Goal: Information Seeking & Learning: Stay updated

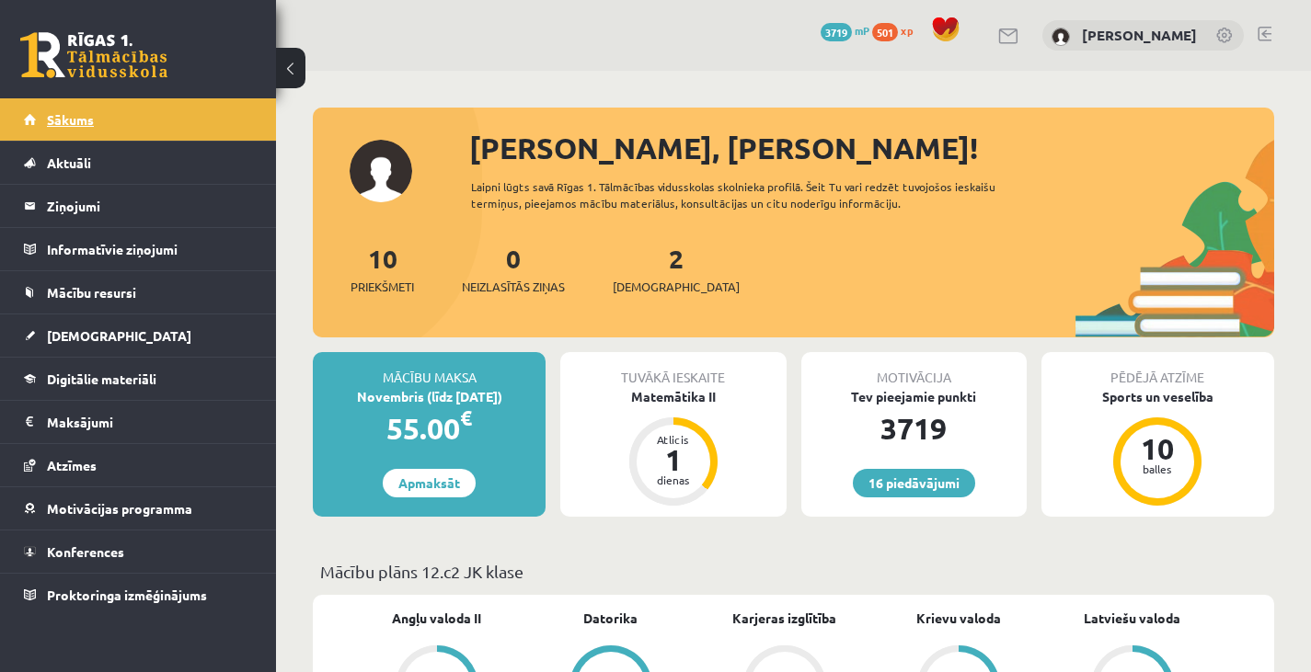
click at [125, 103] on link "Sākums" at bounding box center [138, 119] width 229 height 42
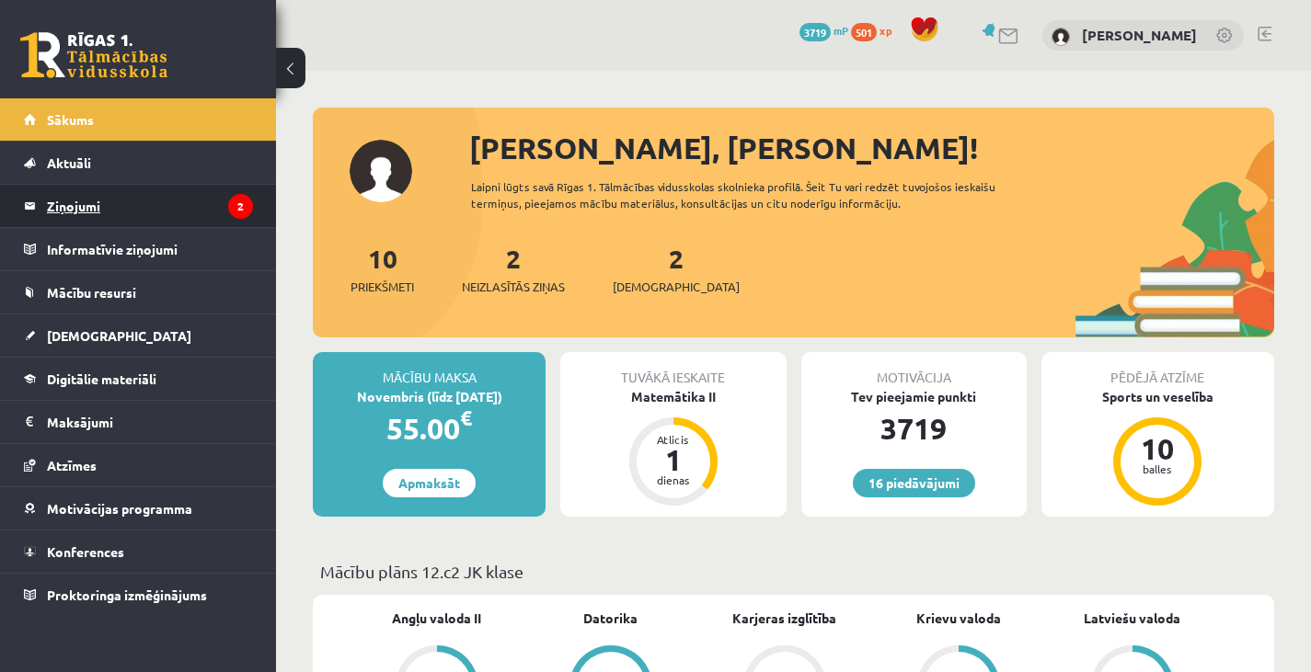
click at [192, 210] on legend "Ziņojumi 2" at bounding box center [150, 206] width 206 height 42
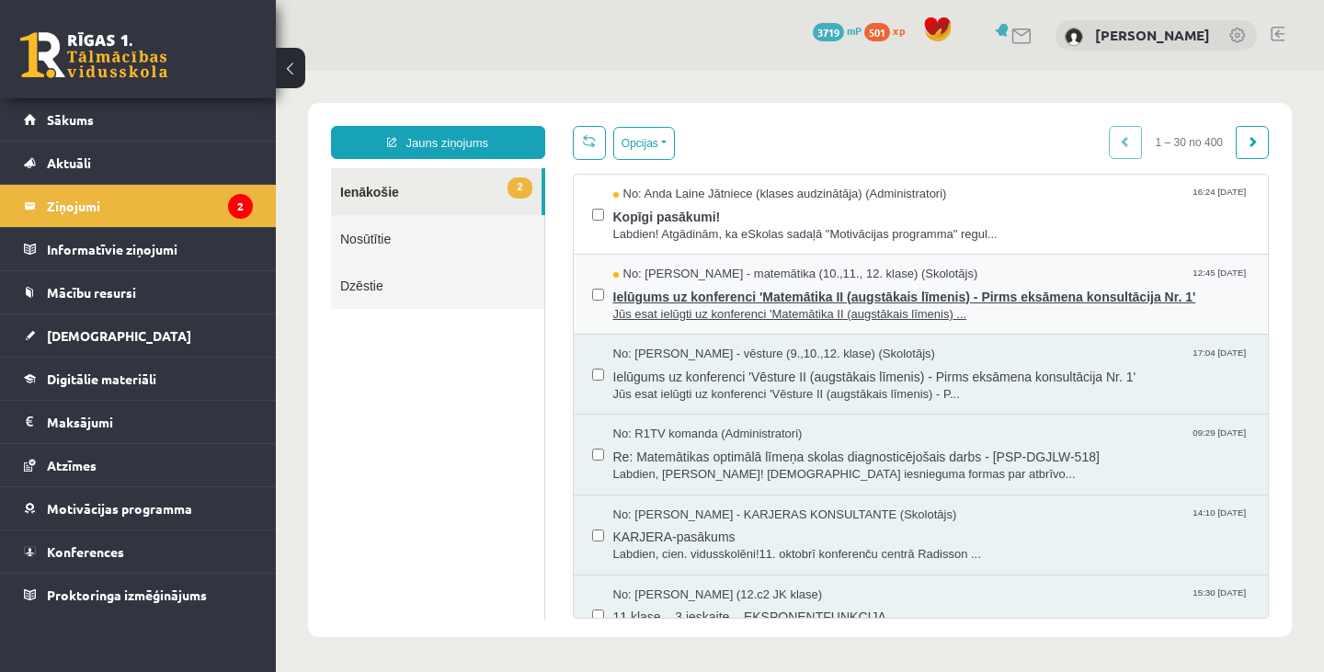
click at [691, 302] on span "Ielūgums uz konferenci 'Matemātika II (augstākais līmenis) - Pirms eksāmena kon…" at bounding box center [932, 294] width 637 height 23
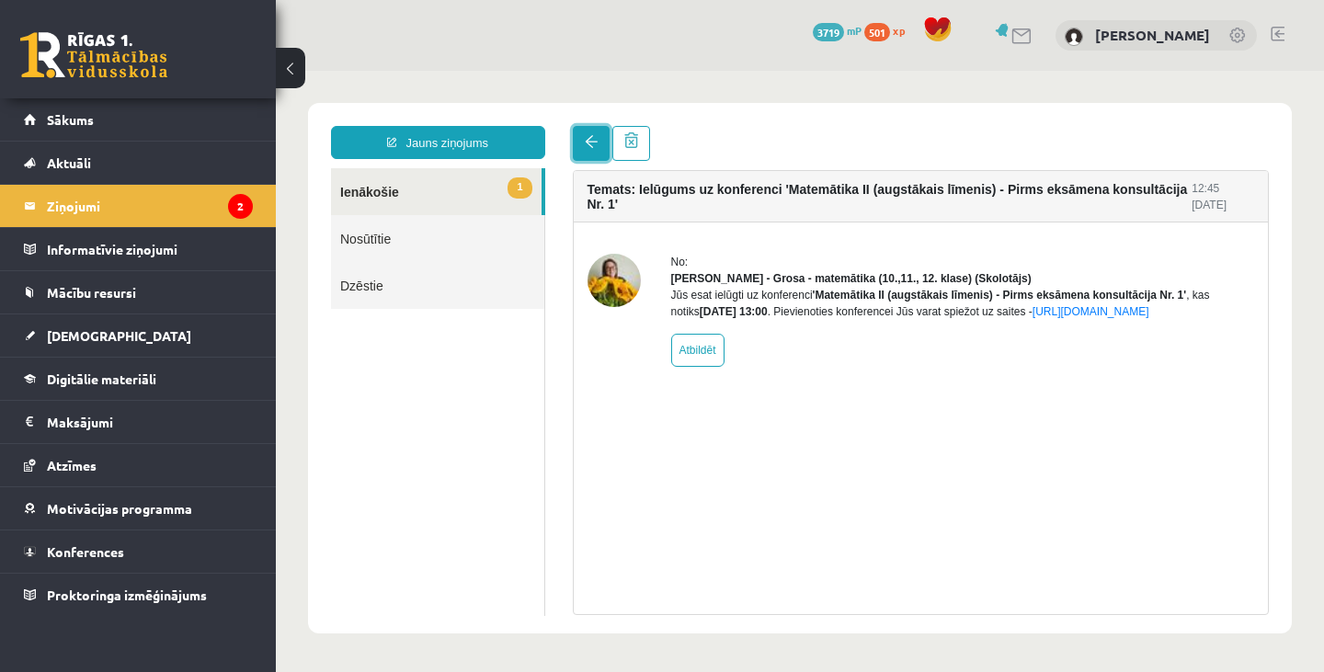
click at [583, 139] on link at bounding box center [591, 143] width 37 height 35
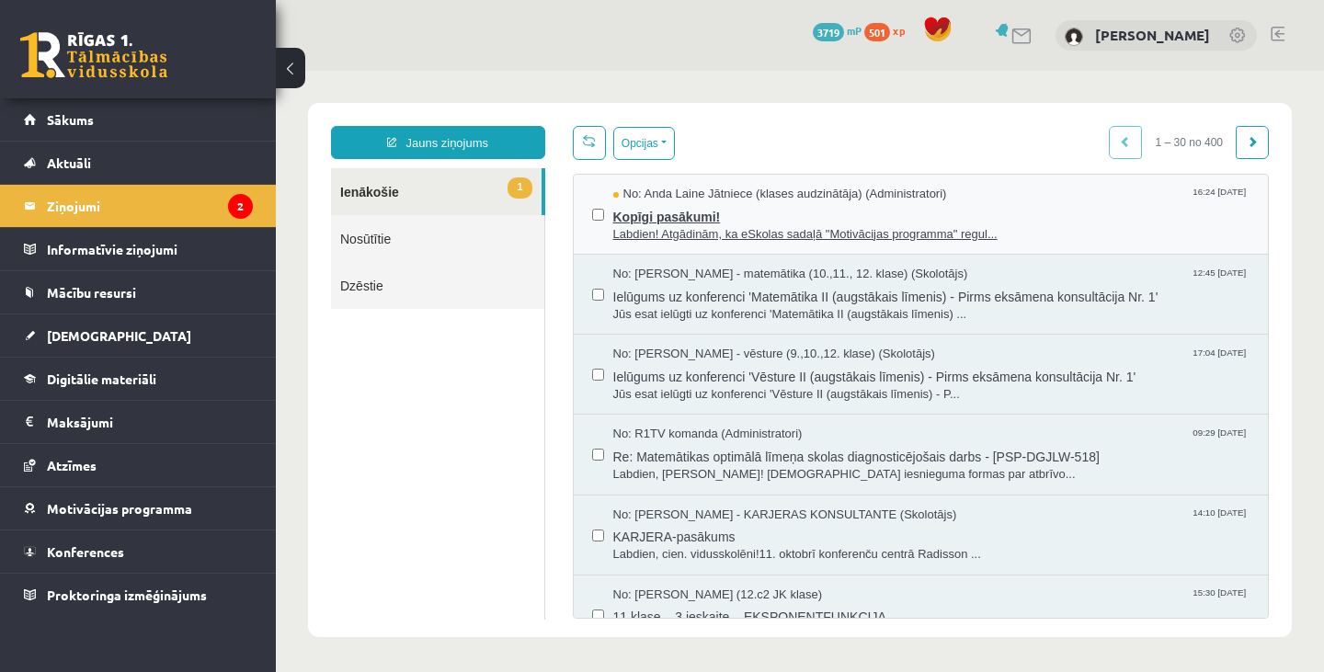
click at [648, 203] on span "Kopīgi pasākumi!" at bounding box center [932, 214] width 637 height 23
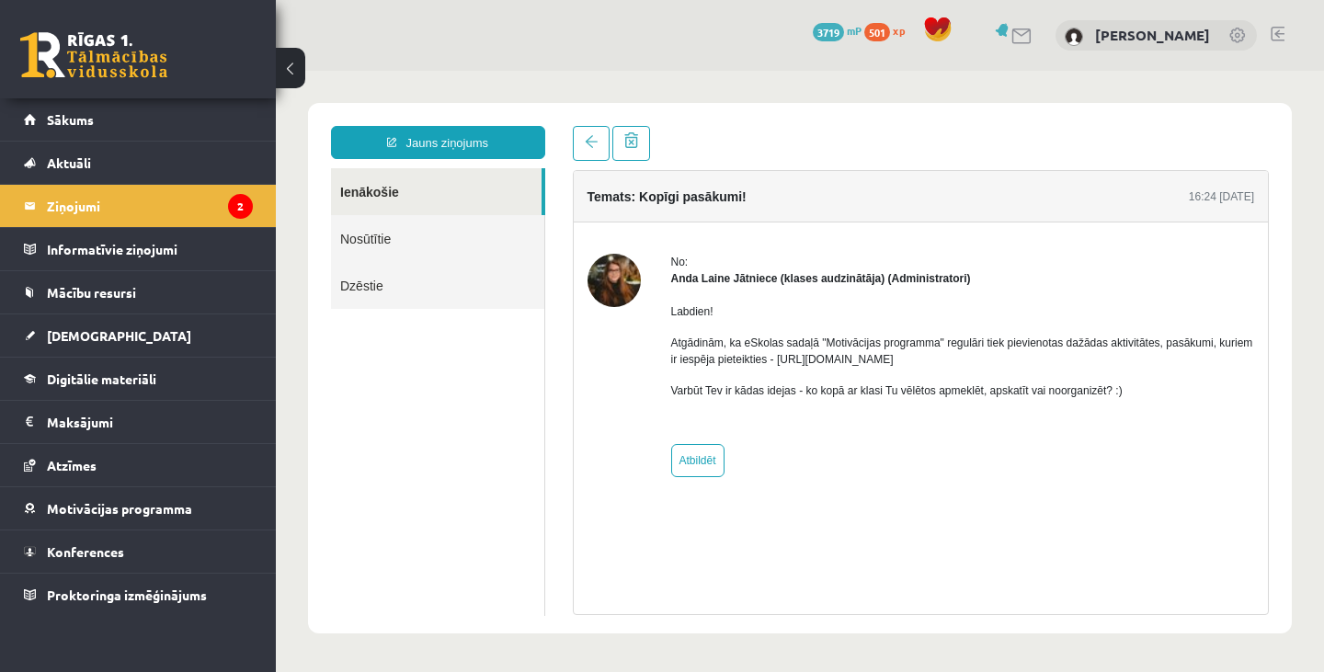
drag, startPoint x: 775, startPoint y: 359, endPoint x: 942, endPoint y: 356, distance: 166.5
click at [942, 356] on p "Atgādinām, ka eSkolas sadaļā "Motivācijas programma" regulāri tiek pievienotas …" at bounding box center [963, 351] width 584 height 33
copy p "[URL][DOMAIN_NAME]"
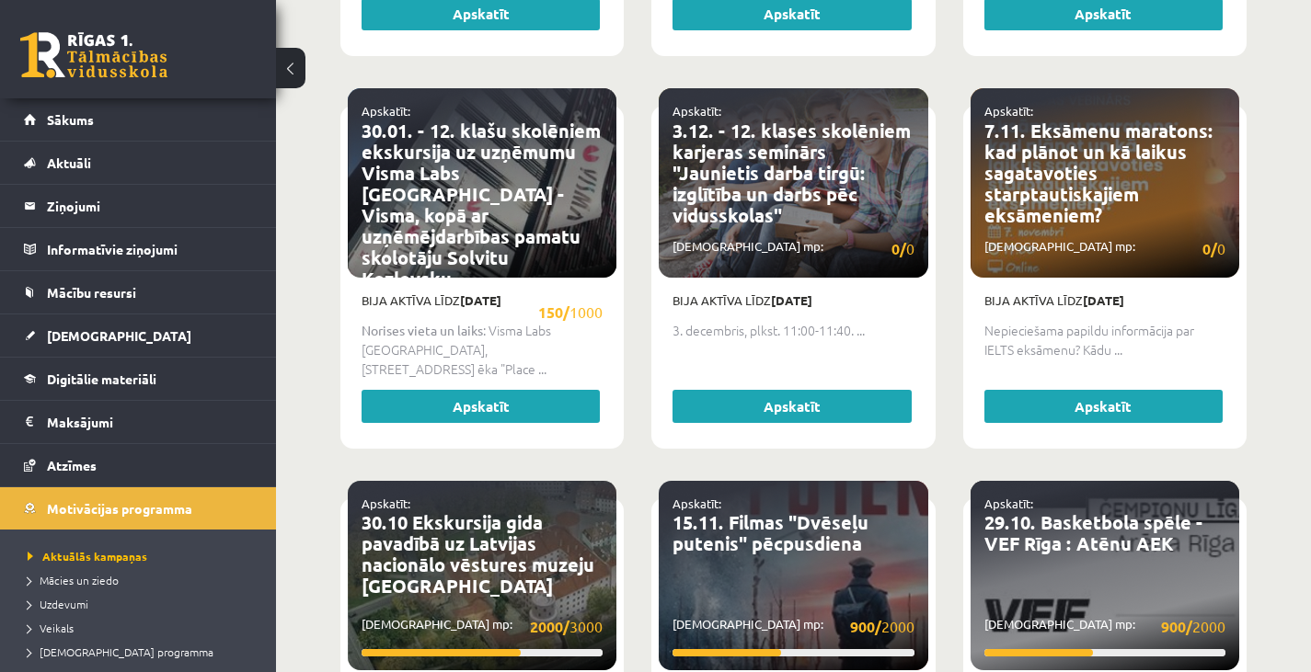
scroll to position [2033, 0]
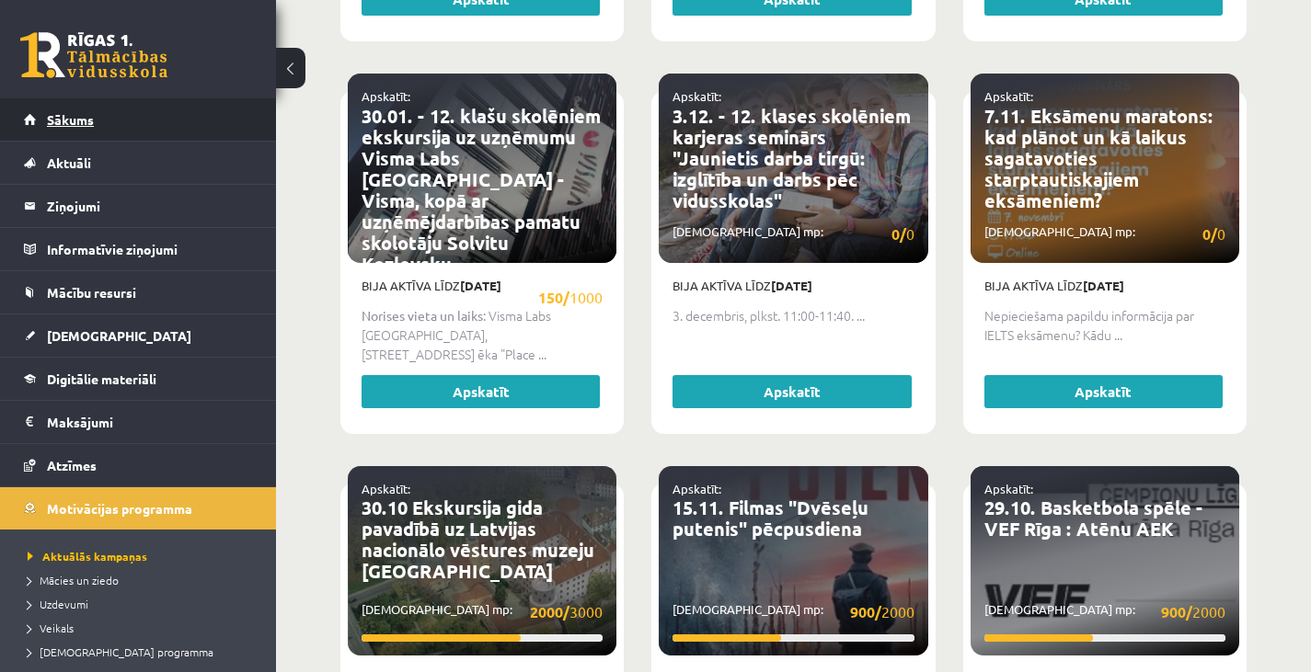
click at [202, 99] on link "Sākums" at bounding box center [138, 119] width 229 height 42
